Goal: Task Accomplishment & Management: Use online tool/utility

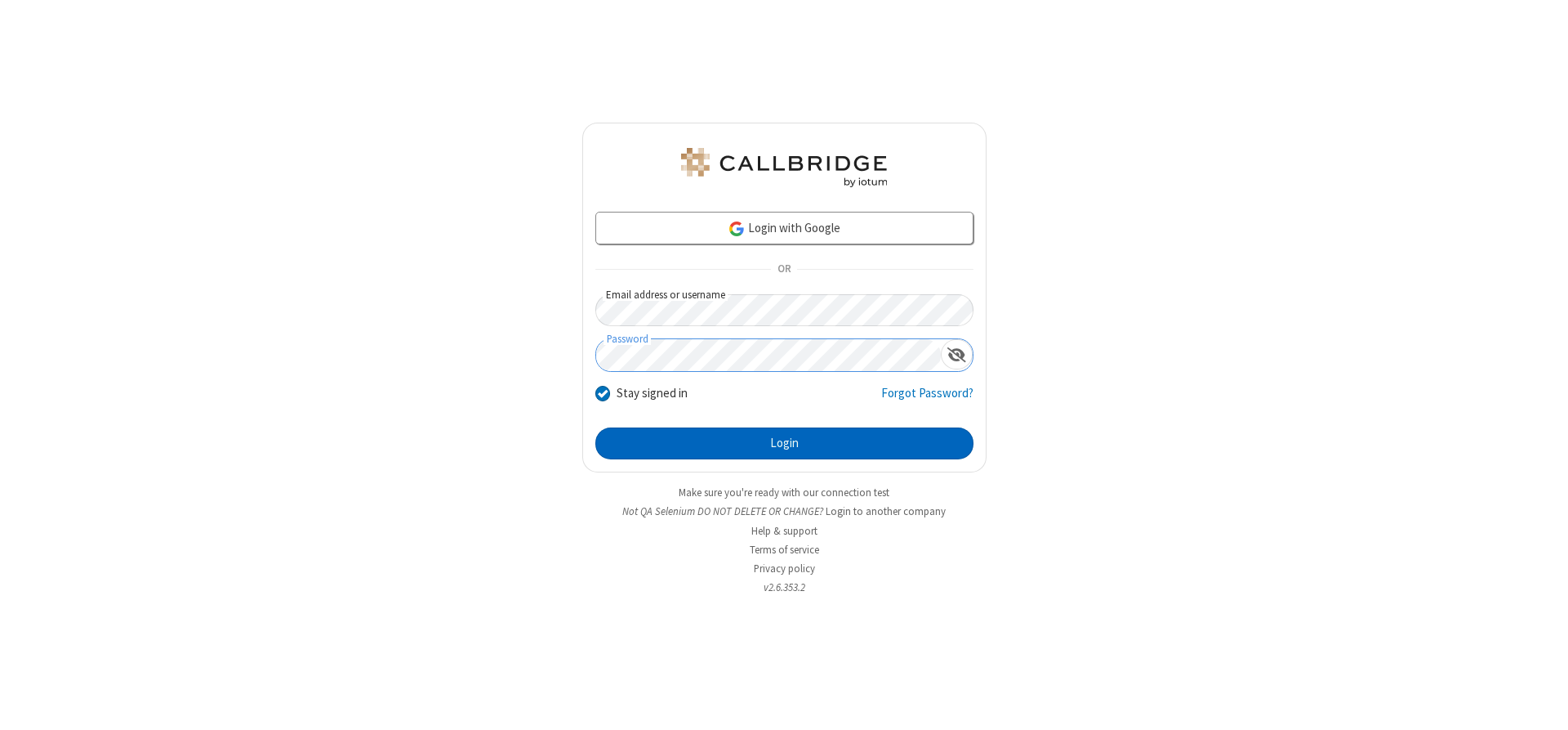
click at [784, 443] on button "Login" at bounding box center [784, 443] width 379 height 33
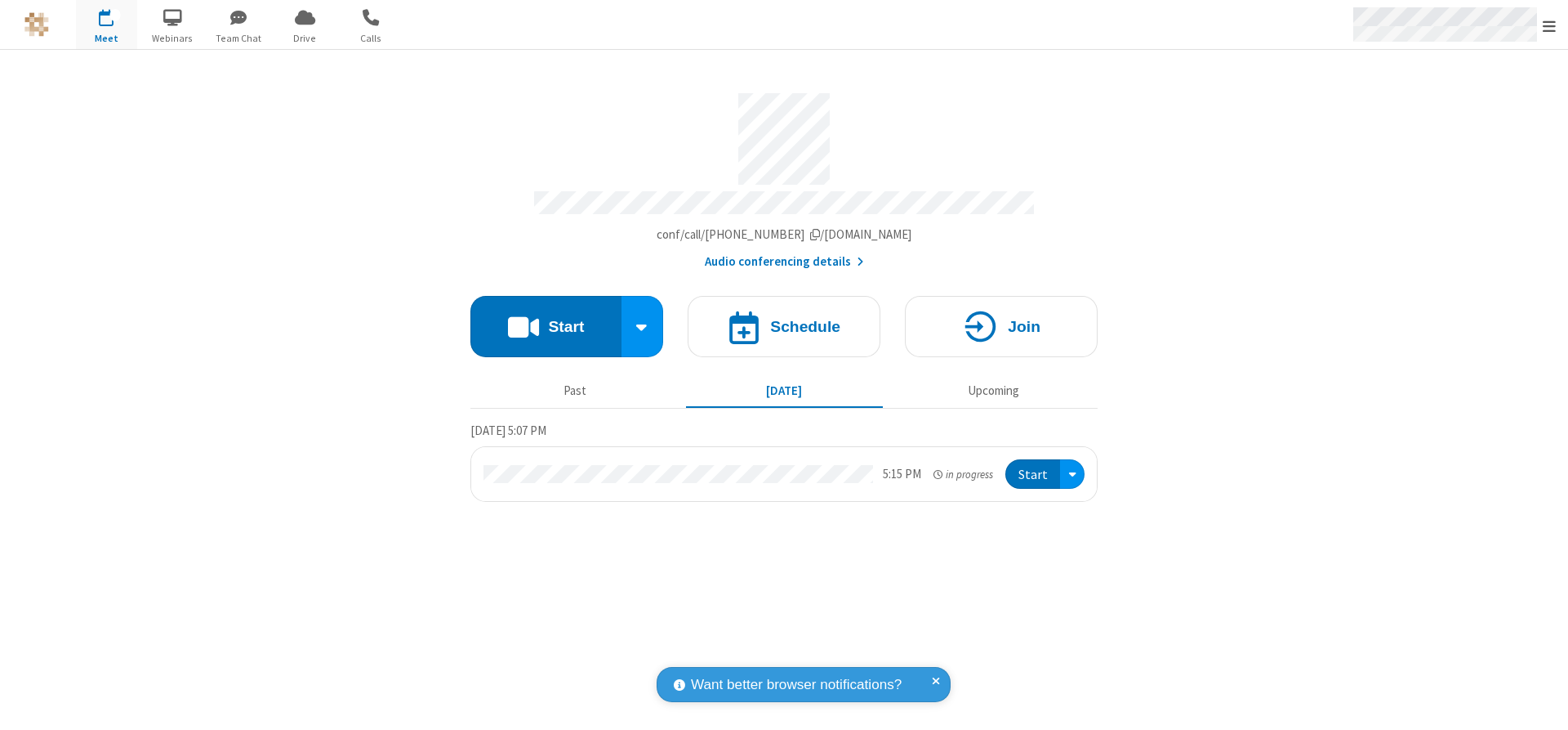
click at [1549, 26] on span "Open menu" at bounding box center [1549, 26] width 13 height 17
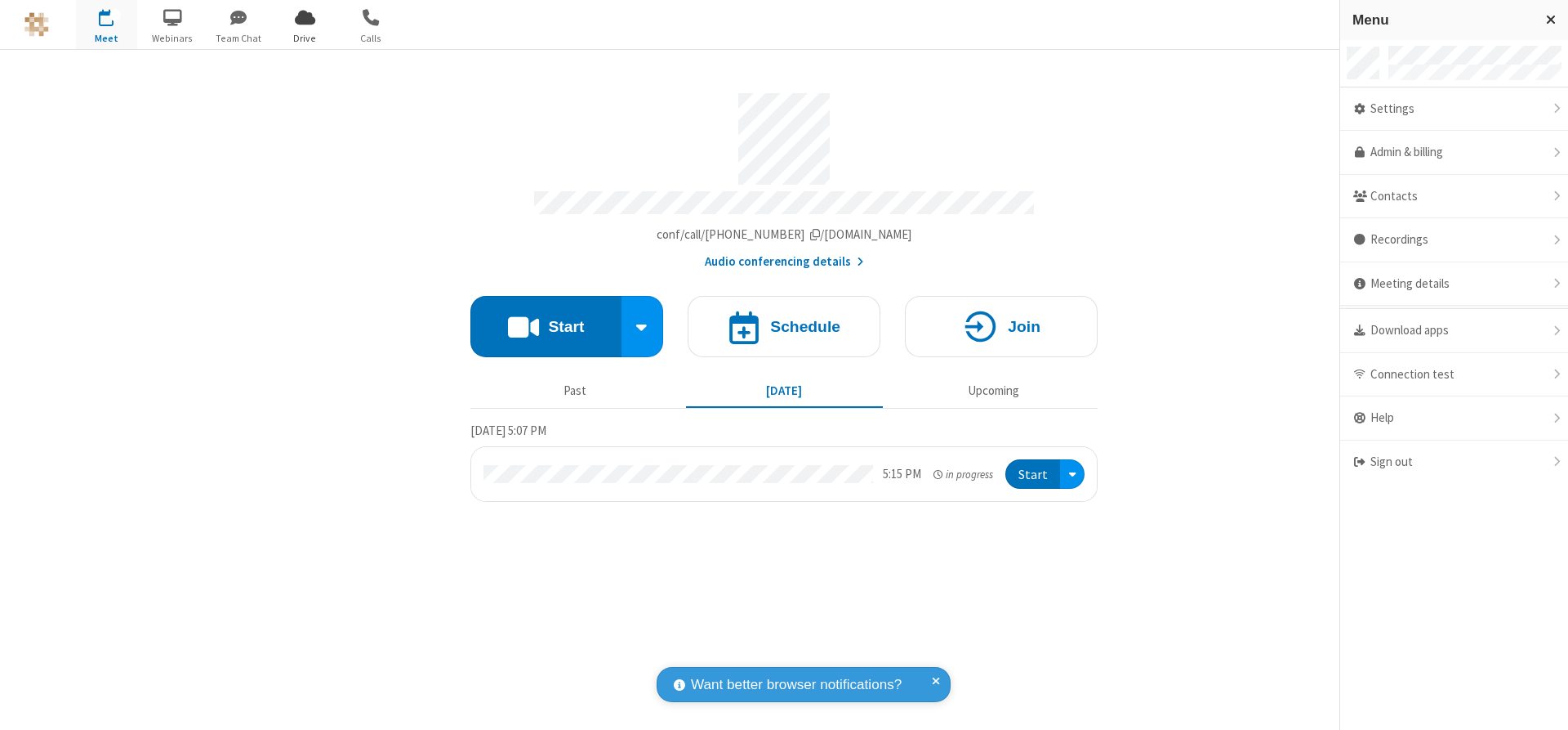
click at [305, 38] on span "Drive" at bounding box center [305, 38] width 61 height 15
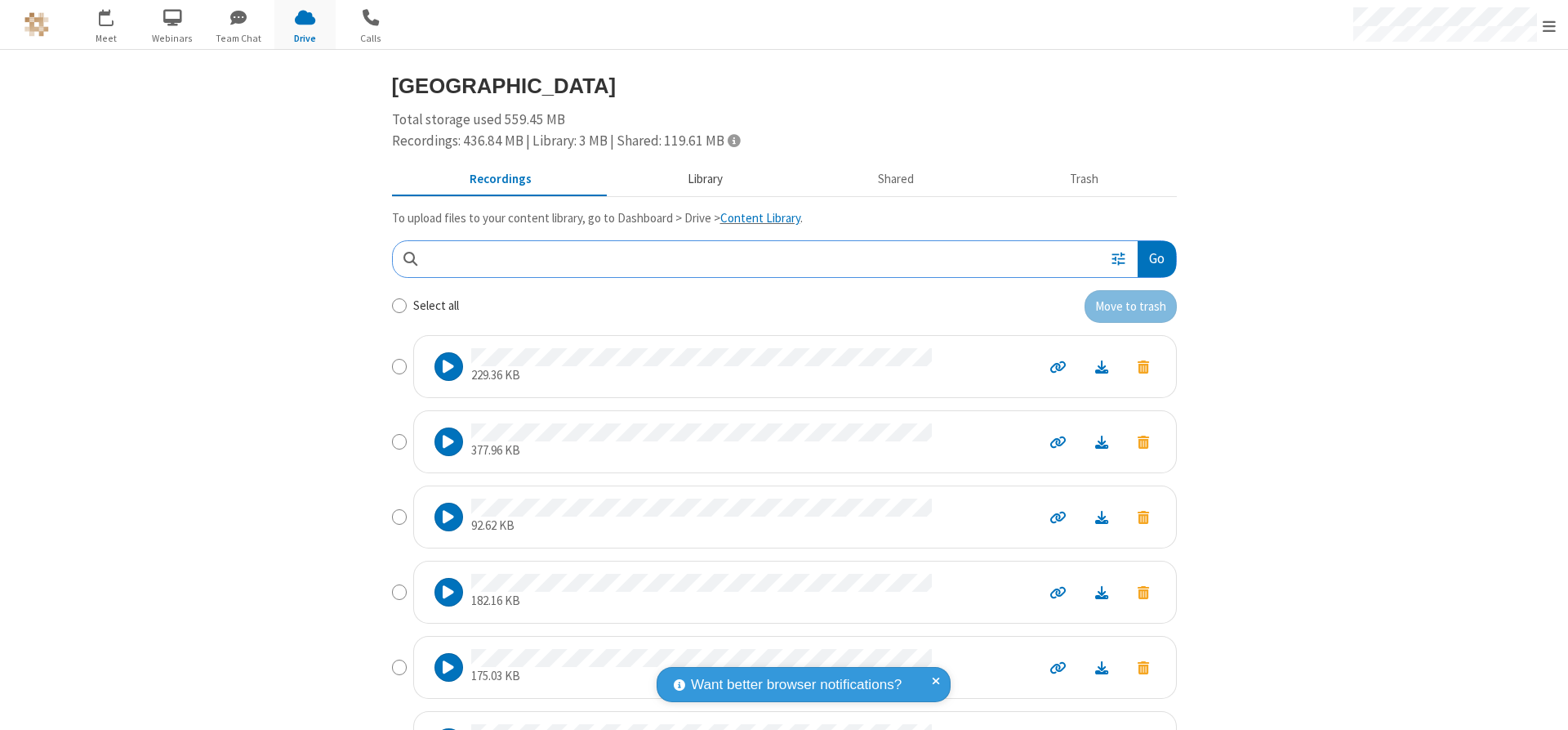
click at [697, 179] on button "Library" at bounding box center [704, 179] width 191 height 31
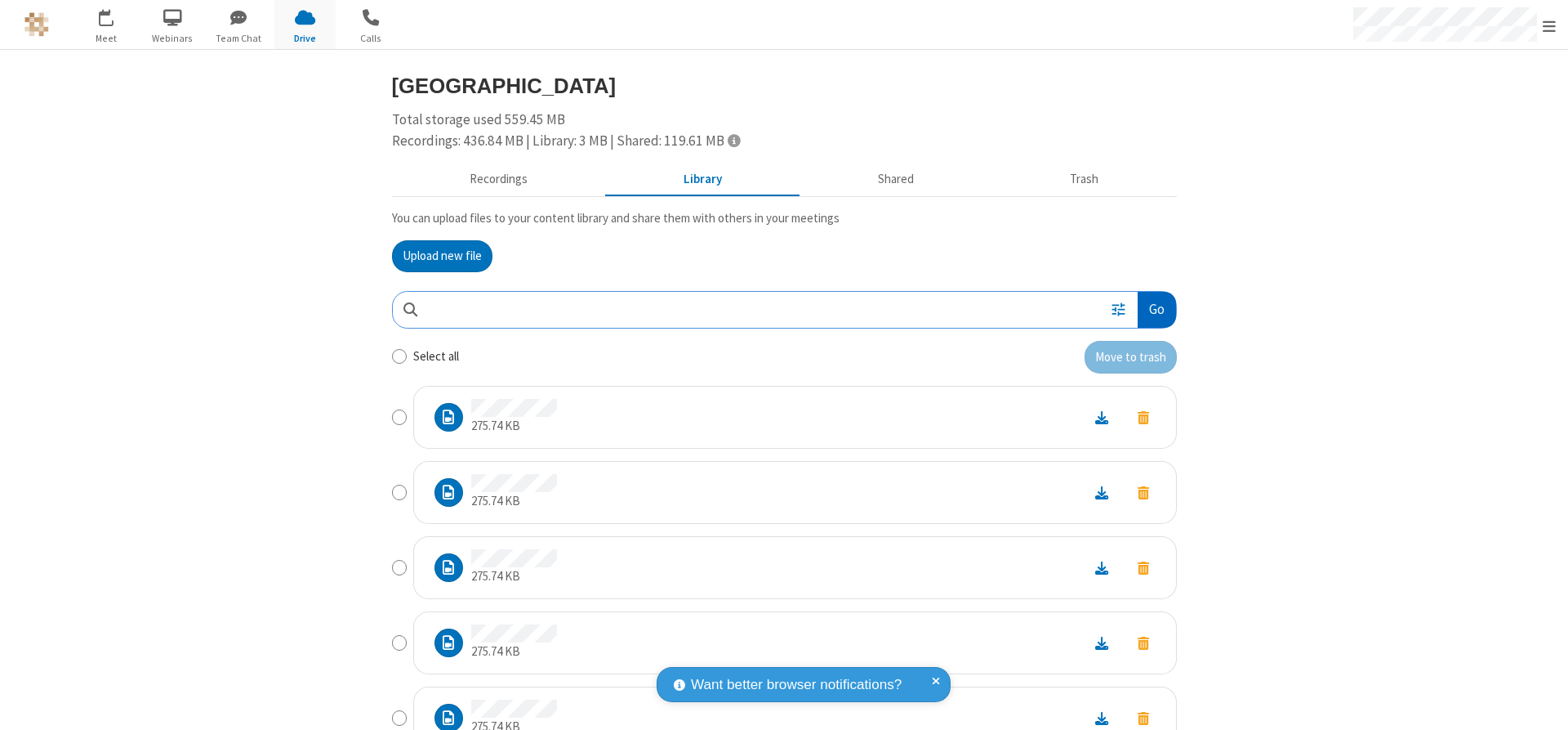
click at [1150, 309] on button "Go" at bounding box center [1157, 310] width 38 height 37
click at [435, 256] on button "Upload new file" at bounding box center [443, 256] width 101 height 33
